Goal: Navigation & Orientation: Find specific page/section

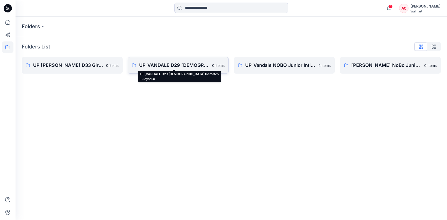
click at [173, 65] on p "UP_VANDALE D29 [DEMOGRAPHIC_DATA] Intimates - Joyspun" at bounding box center [174, 65] width 70 height 7
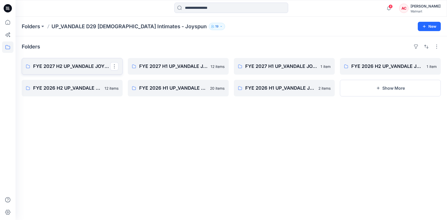
click at [63, 68] on p "FYE 2027 H2 UP_VANDALE JOYSPUN PANTIES" at bounding box center [71, 66] width 77 height 7
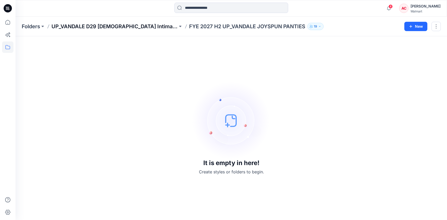
click at [108, 28] on p "UP_VANDALE D29 [DEMOGRAPHIC_DATA] Intimates - Joyspun" at bounding box center [115, 26] width 126 height 7
